Goal: Task Accomplishment & Management: Use online tool/utility

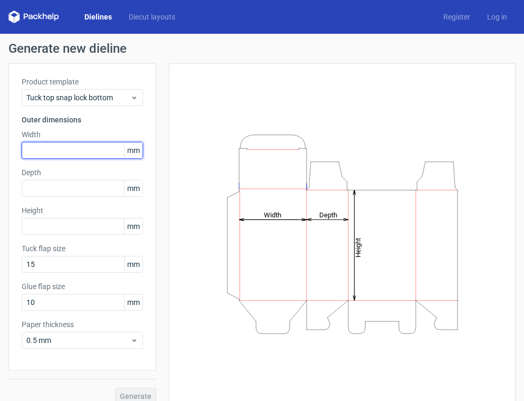
click at [87, 147] on input "text" at bounding box center [82, 150] width 121 height 17
type input "195"
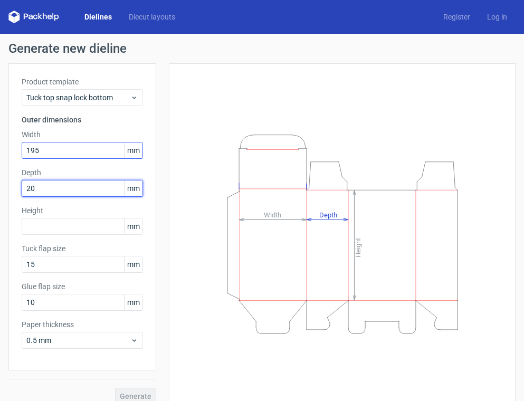
type input "205"
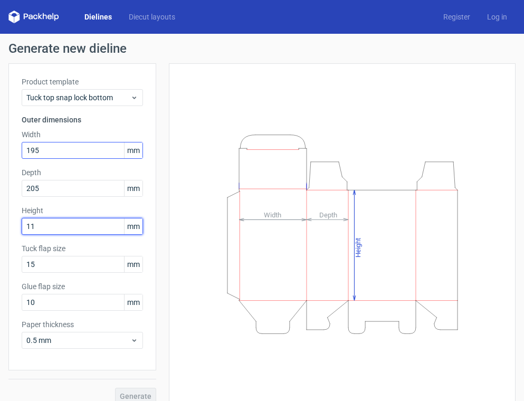
type input "110"
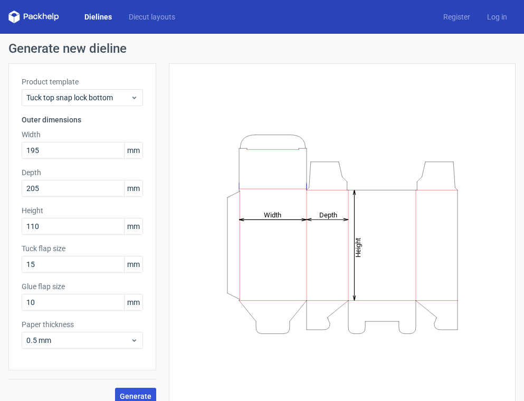
click at [129, 393] on span "Generate" at bounding box center [136, 395] width 32 height 7
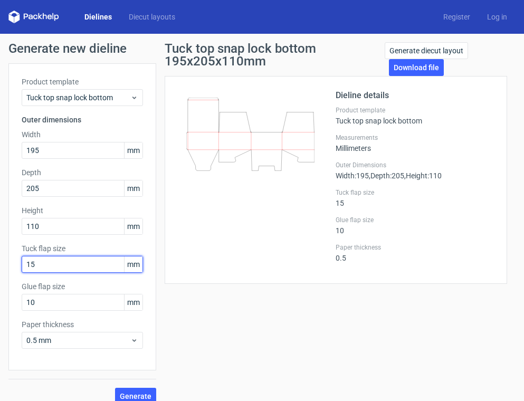
click at [70, 266] on input "15" at bounding box center [82, 264] width 121 height 17
type input "20"
click at [139, 393] on span "Generate" at bounding box center [136, 395] width 32 height 7
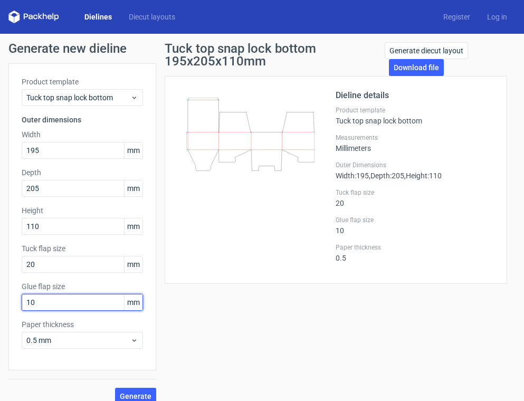
click at [71, 301] on input "10" at bounding box center [82, 302] width 121 height 17
type input "20"
click at [142, 391] on button "Generate" at bounding box center [135, 396] width 41 height 17
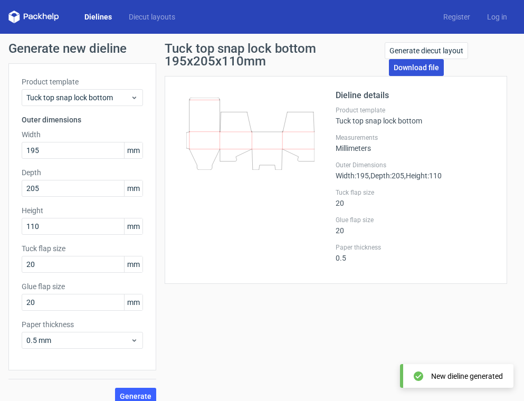
click at [419, 66] on link "Download file" at bounding box center [416, 67] width 55 height 17
